Goal: Task Accomplishment & Management: Complete application form

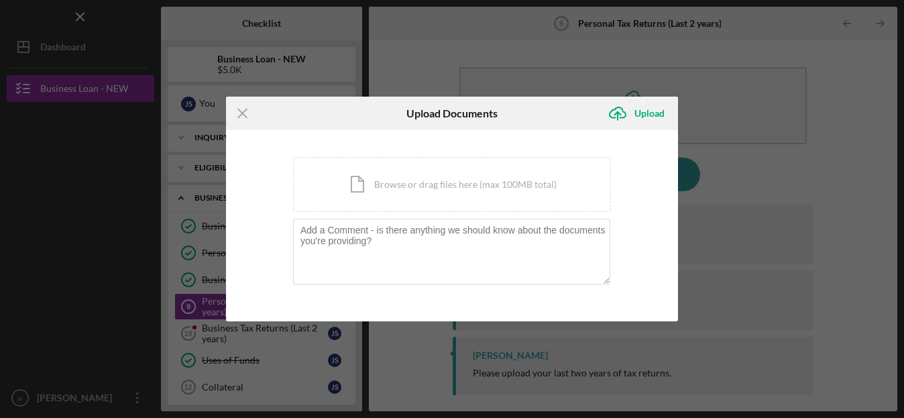
scroll to position [31, 0]
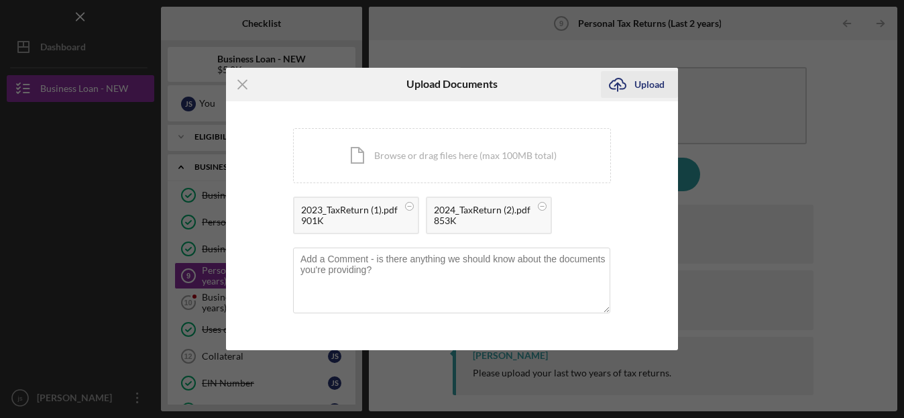
click at [640, 76] on div "Upload" at bounding box center [650, 84] width 30 height 27
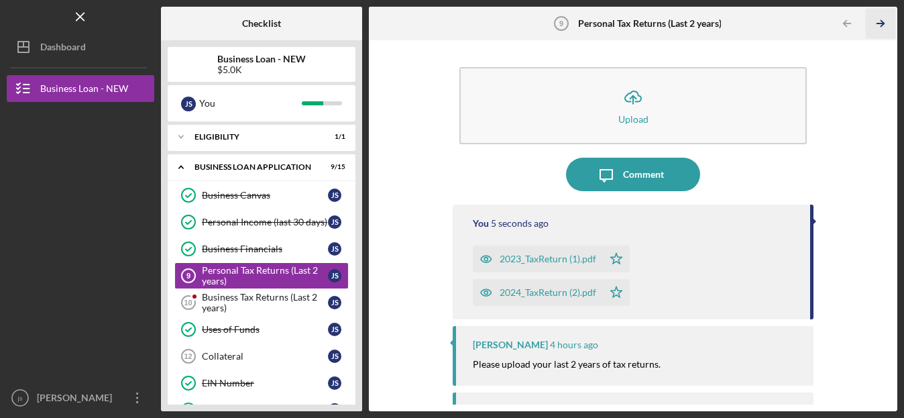
click at [880, 23] on line "button" at bounding box center [881, 23] width 7 height 0
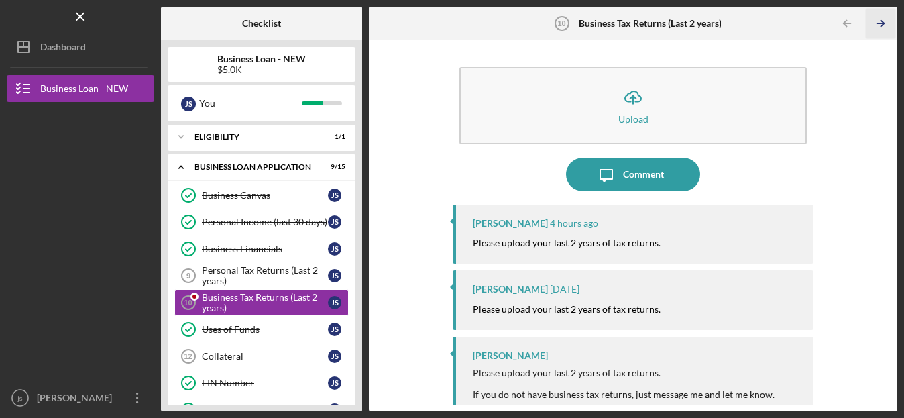
click at [880, 23] on line "button" at bounding box center [881, 23] width 7 height 0
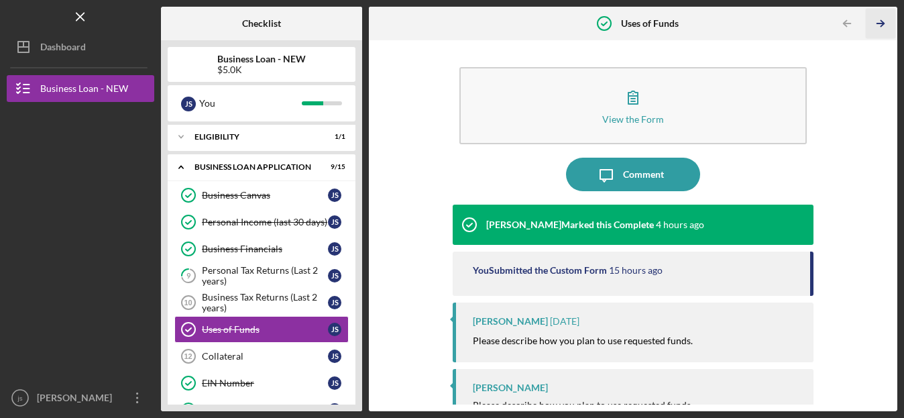
click at [880, 23] on line "button" at bounding box center [881, 23] width 7 height 0
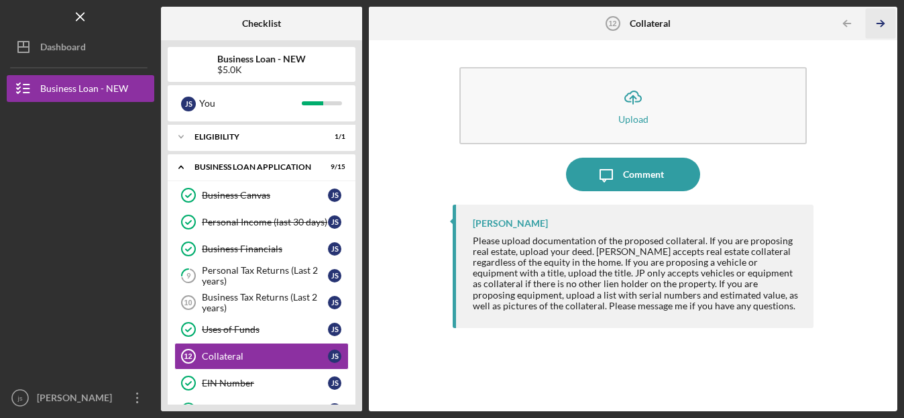
click at [880, 23] on line "button" at bounding box center [881, 23] width 7 height 0
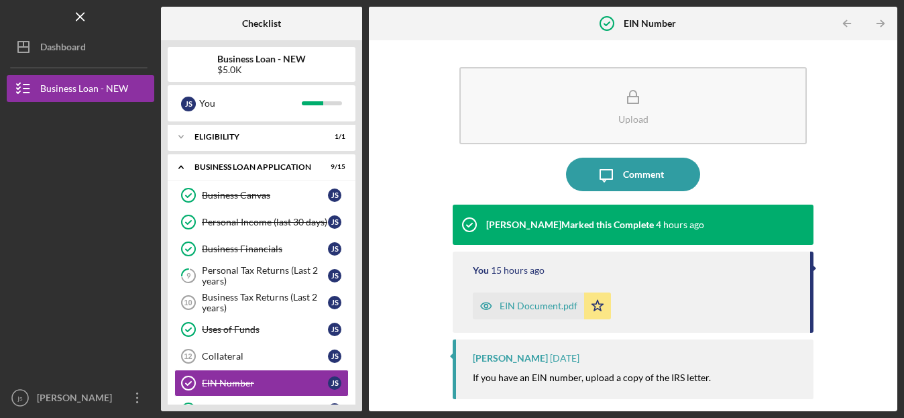
click at [880, 23] on line "button" at bounding box center [881, 23] width 7 height 0
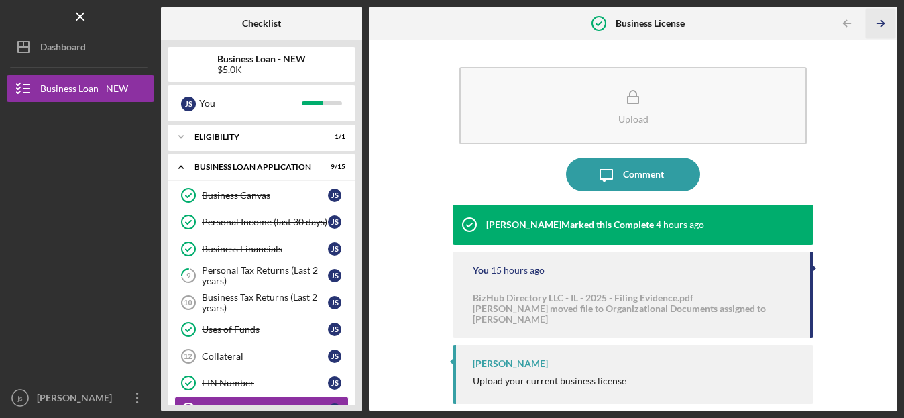
click at [880, 23] on line "button" at bounding box center [881, 23] width 7 height 0
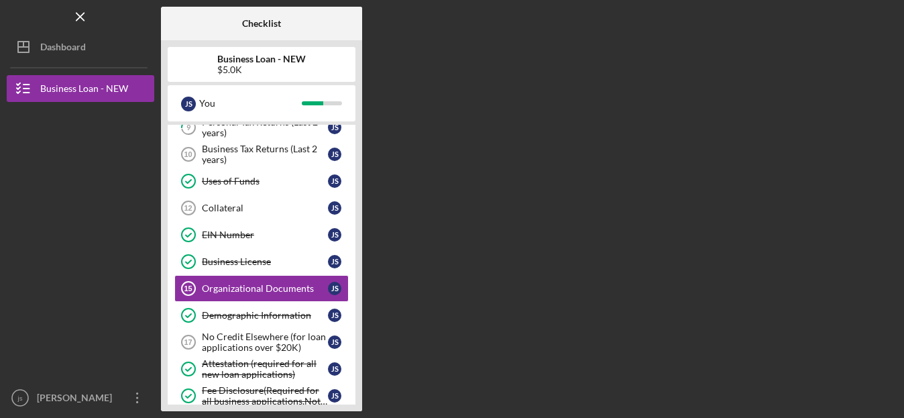
scroll to position [203, 0]
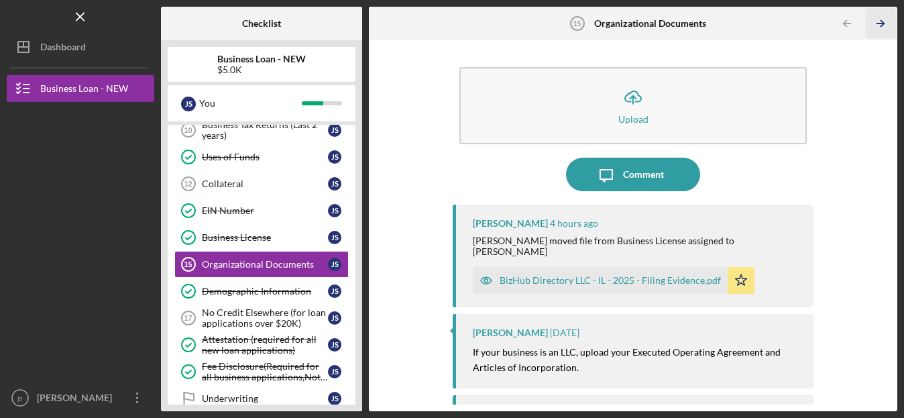
click at [880, 23] on line "button" at bounding box center [881, 23] width 7 height 0
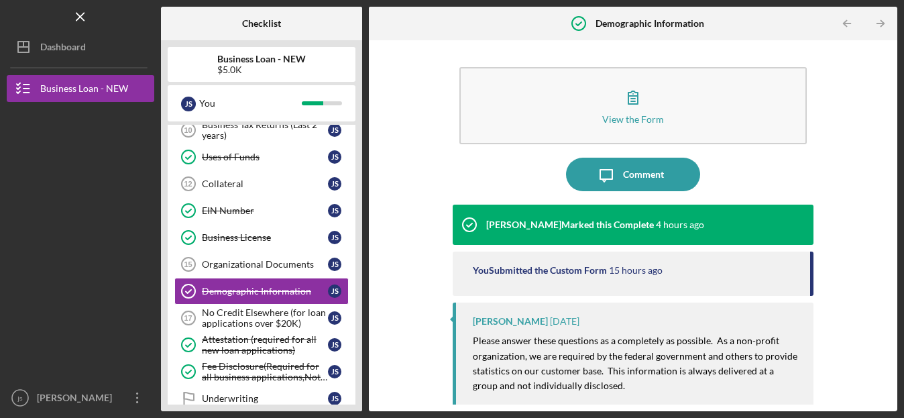
click at [880, 23] on line "button" at bounding box center [881, 23] width 7 height 0
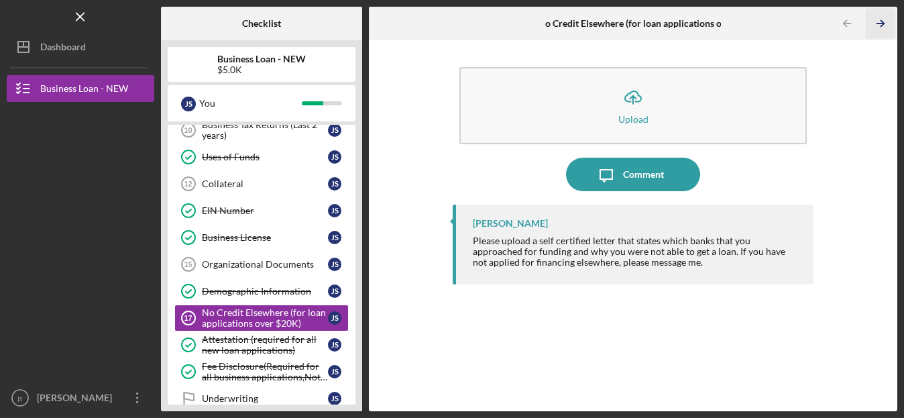
click at [874, 13] on icon "Icon/Table Pagination Arrow" at bounding box center [881, 24] width 30 height 30
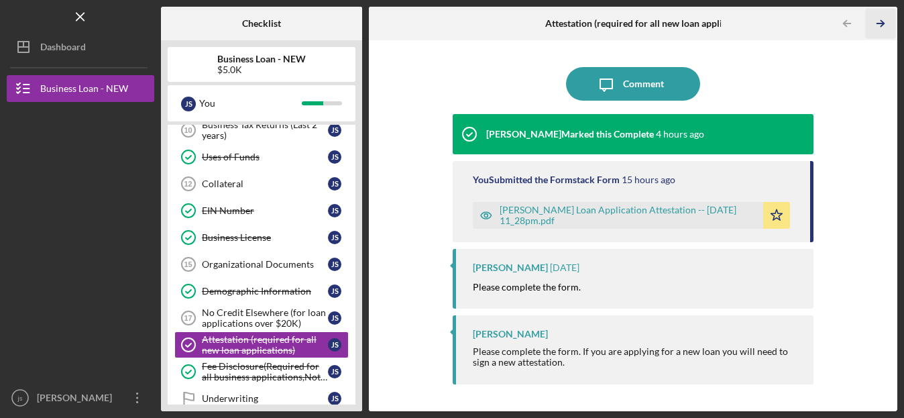
click at [877, 19] on icon "Icon/Table Pagination Arrow" at bounding box center [881, 24] width 30 height 30
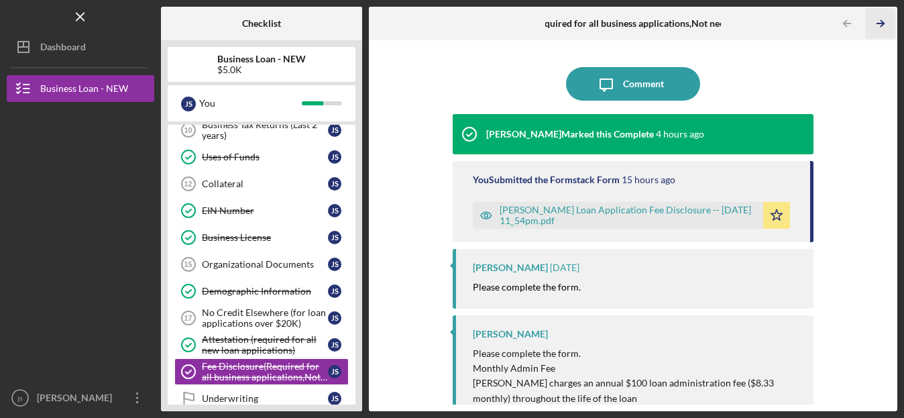
click at [877, 19] on icon "Icon/Table Pagination Arrow" at bounding box center [881, 24] width 30 height 30
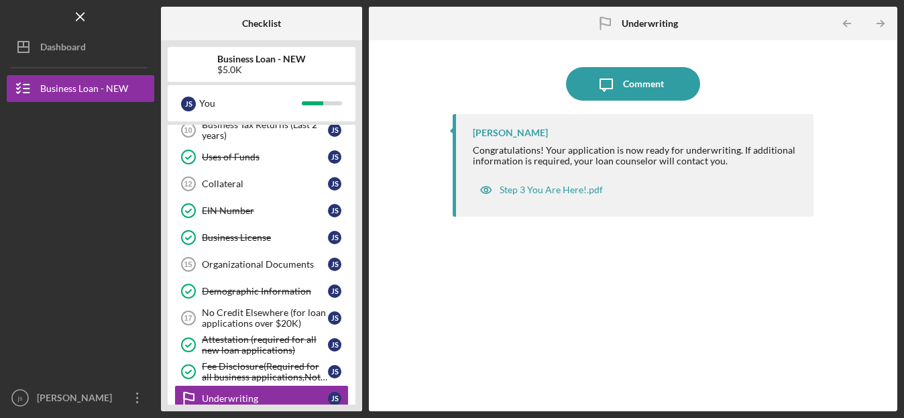
click at [878, 20] on icon "Icon/Table Pagination Arrow" at bounding box center [881, 24] width 30 height 30
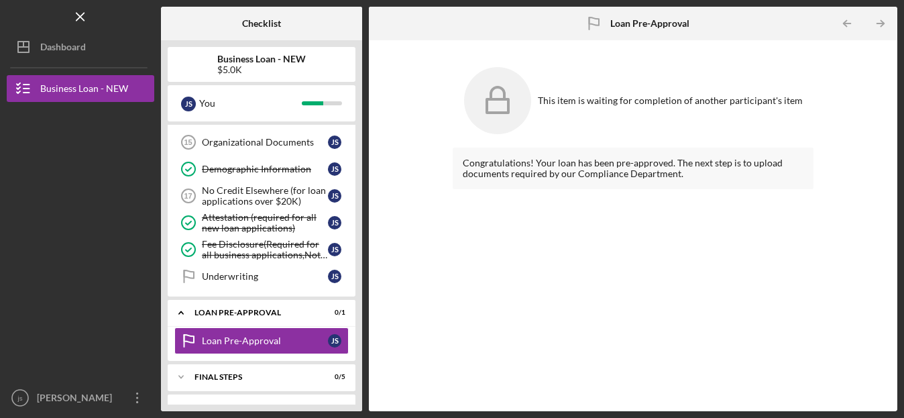
scroll to position [349, 0]
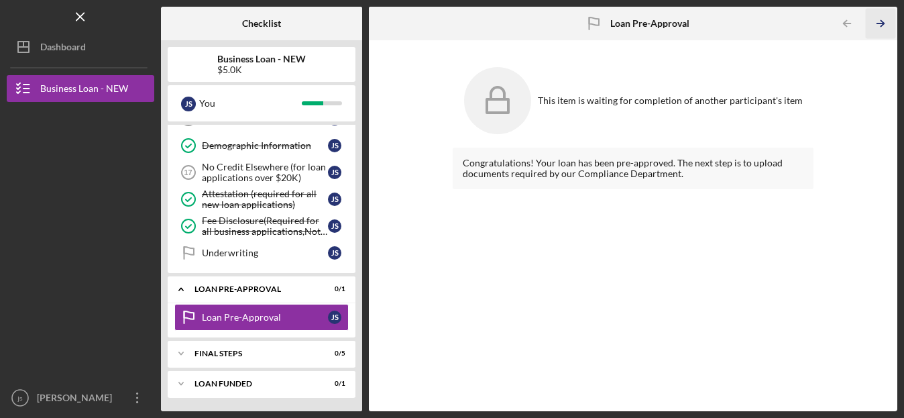
click at [878, 20] on icon "Icon/Table Pagination Arrow" at bounding box center [881, 24] width 30 height 30
